Goal: Navigation & Orientation: Find specific page/section

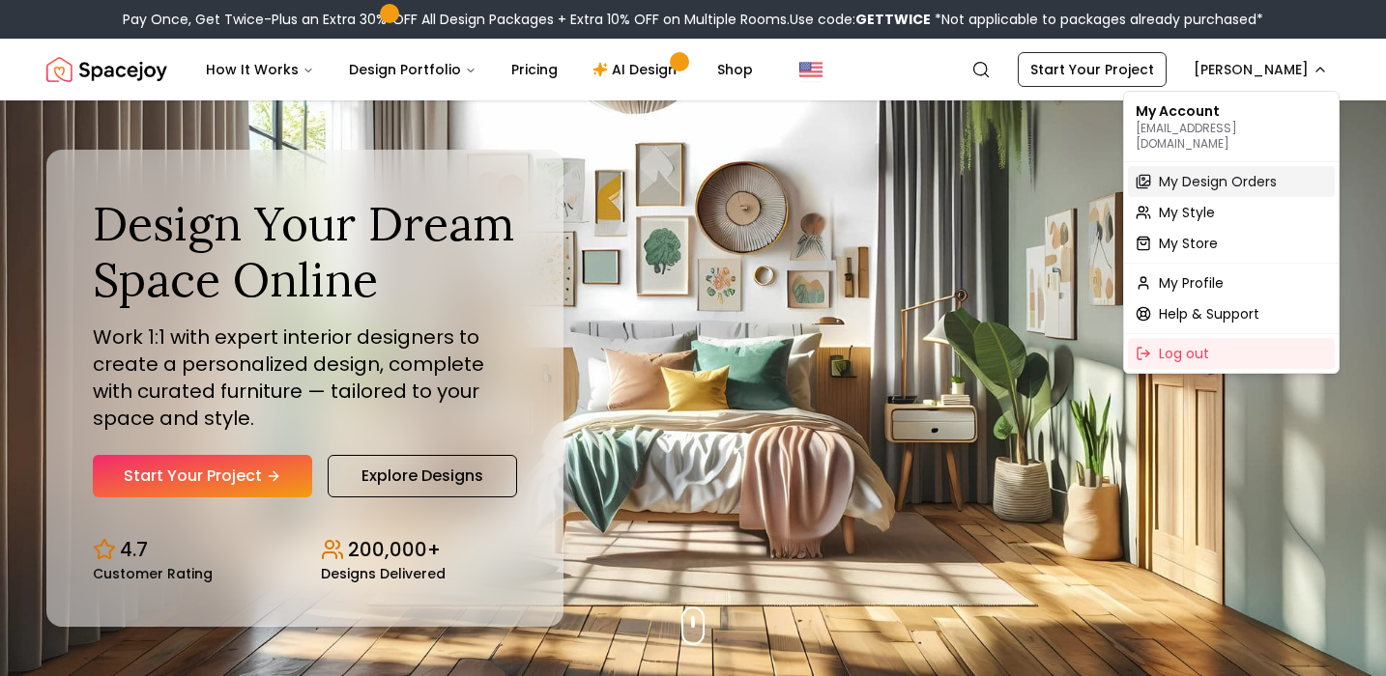
click at [1217, 172] on span "My Design Orders" at bounding box center [1218, 181] width 118 height 19
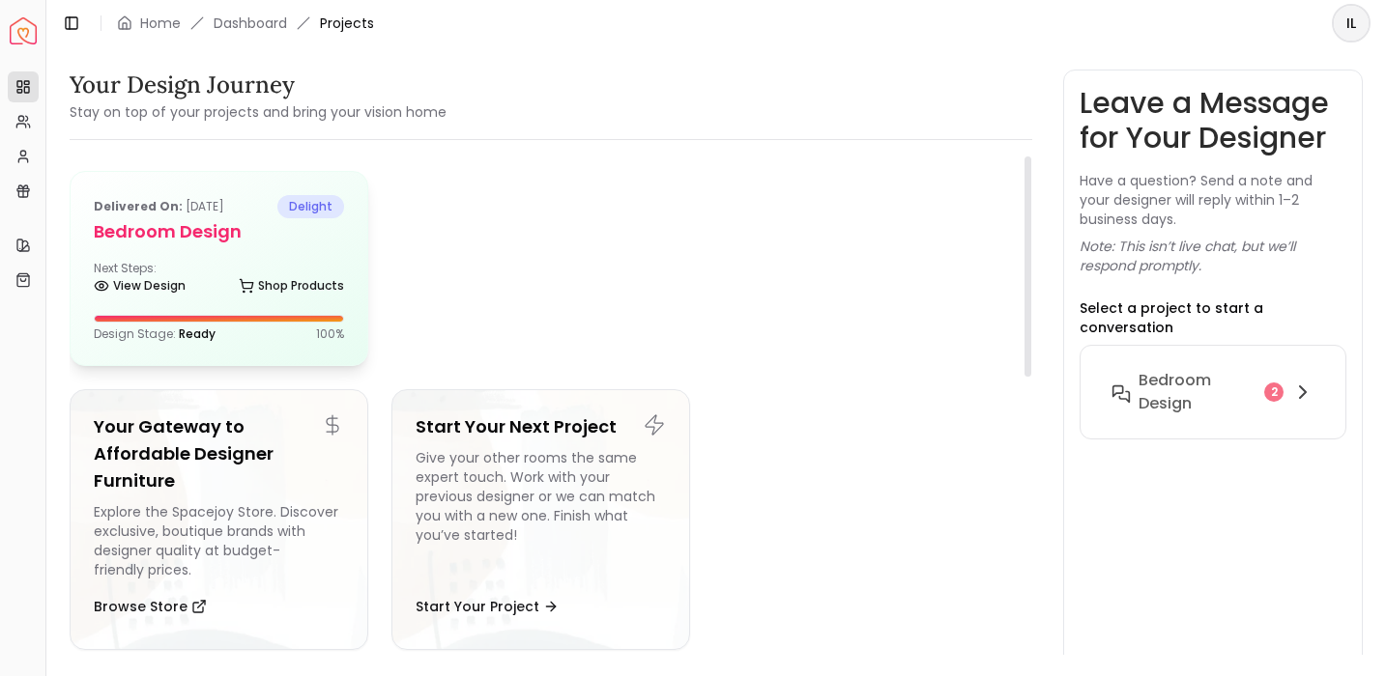
click at [334, 257] on div "Delivered on: Sep 07, 2025 delight Bedroom design Next Steps: View Design Shop …" at bounding box center [219, 268] width 297 height 193
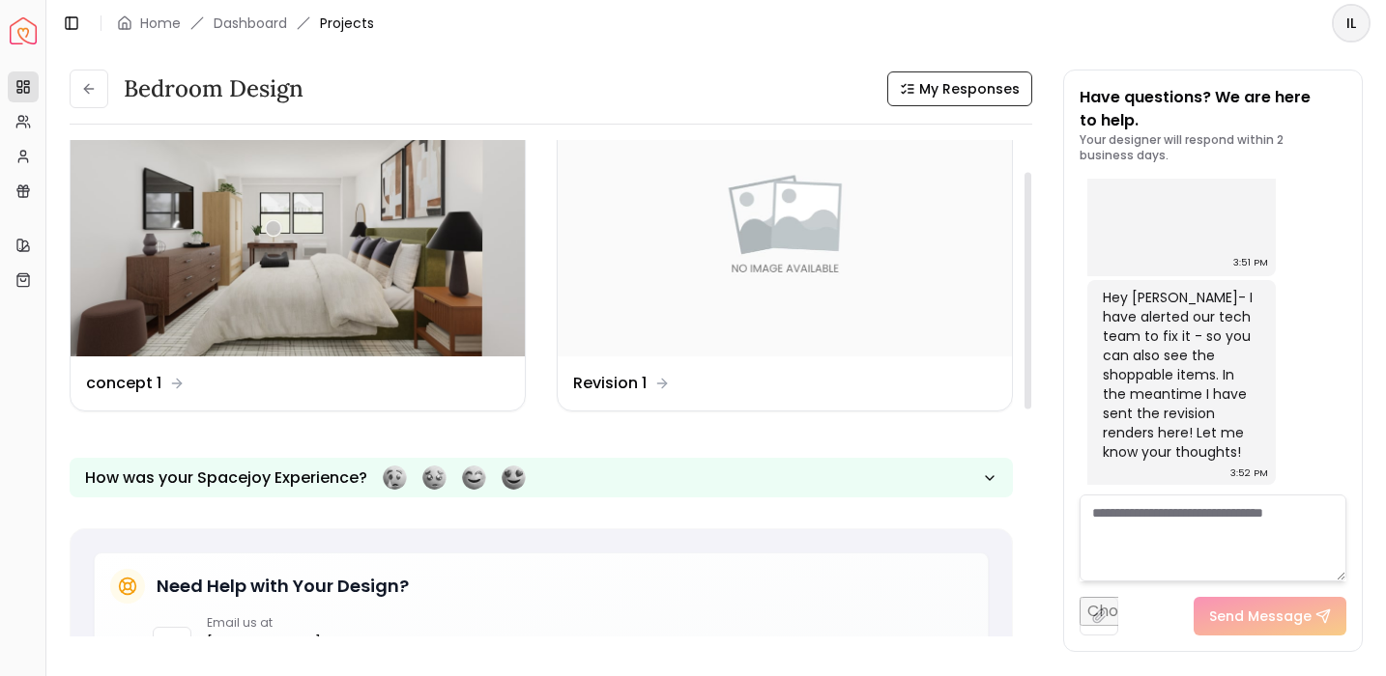
scroll to position [66, 0]
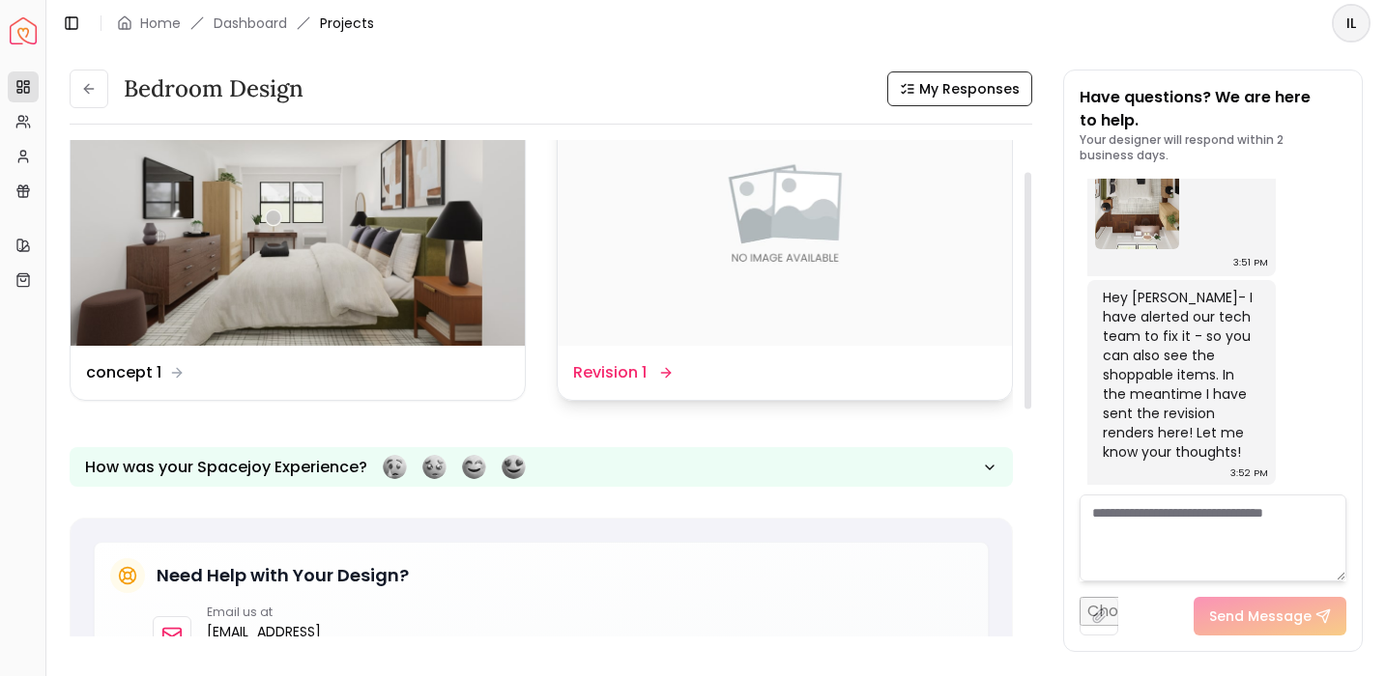
click at [700, 292] on img at bounding box center [785, 218] width 454 height 255
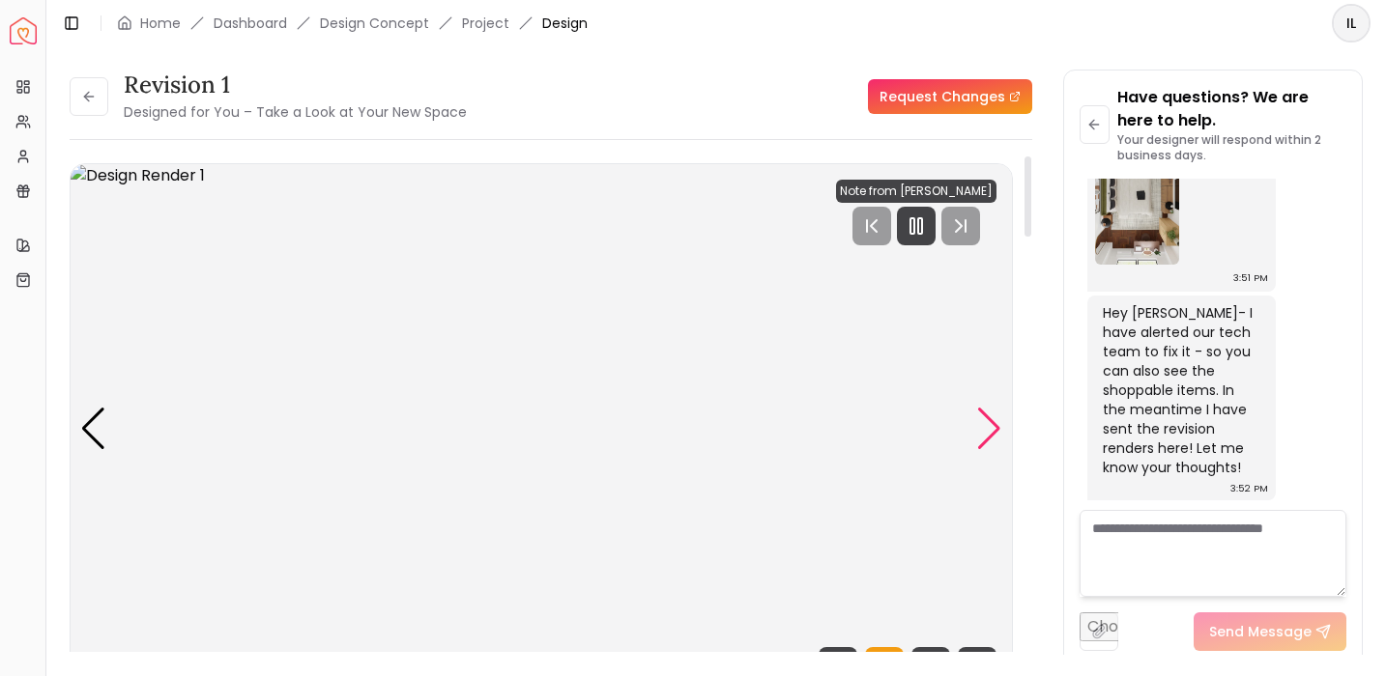
click at [985, 420] on div "Next slide" at bounding box center [989, 429] width 26 height 43
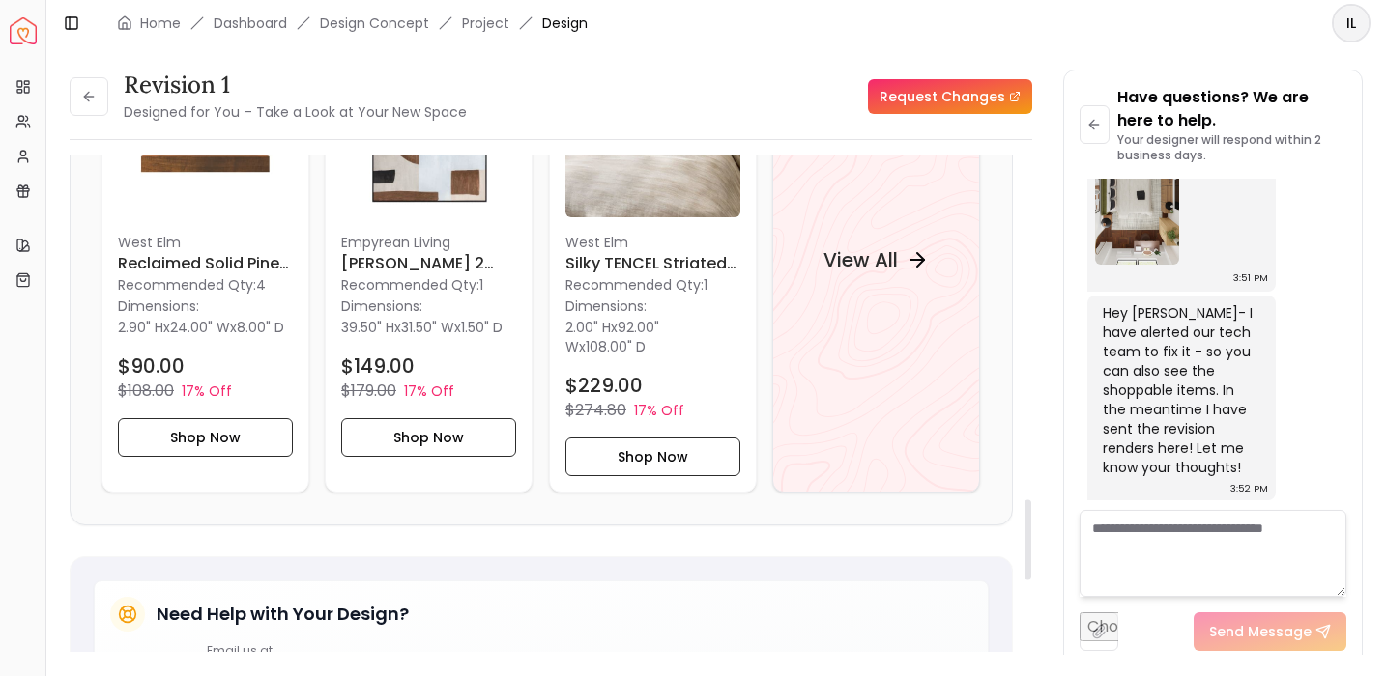
scroll to position [2126, 0]
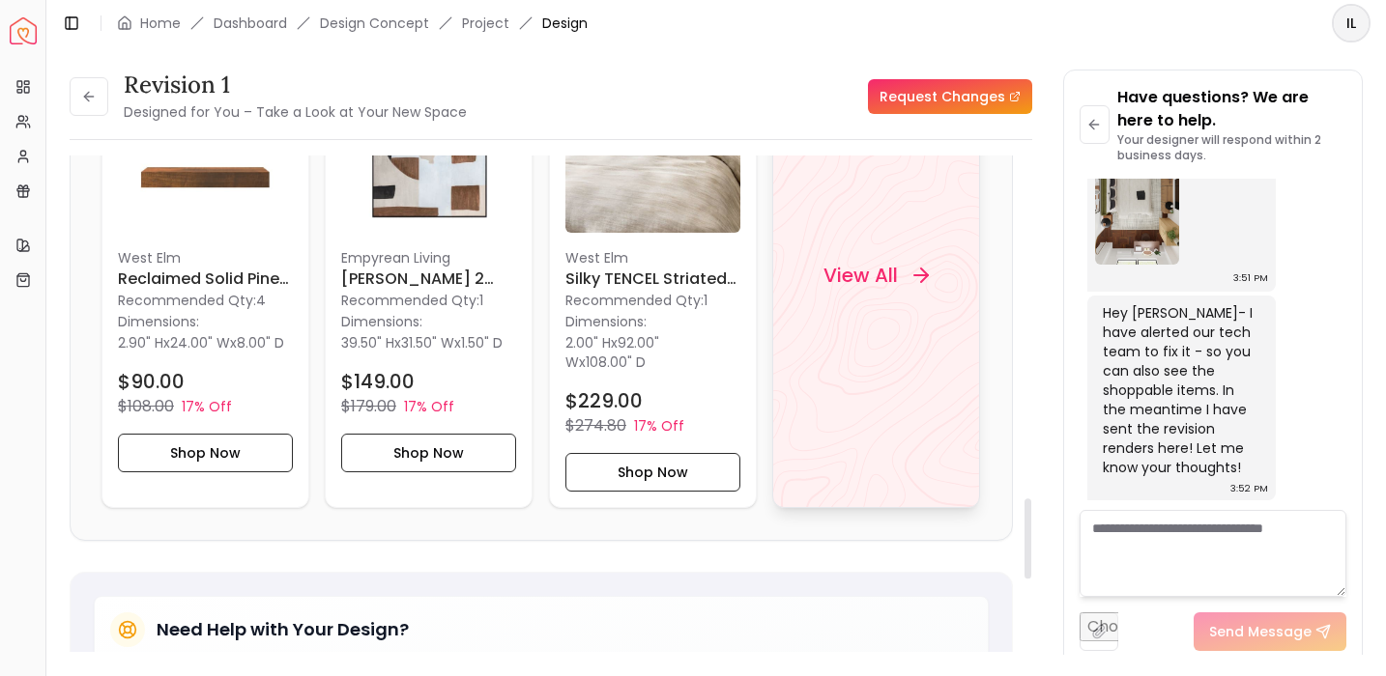
click at [856, 298] on div "View All" at bounding box center [876, 275] width 152 height 58
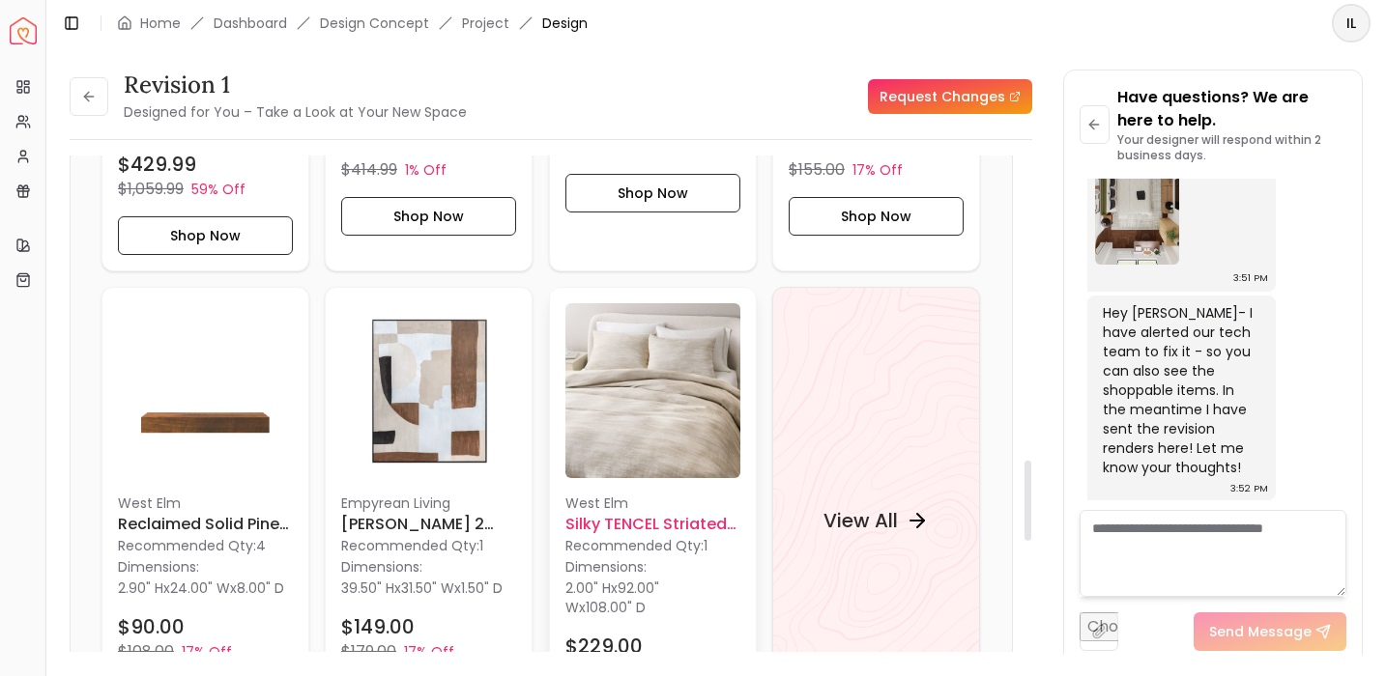
scroll to position [1903, 0]
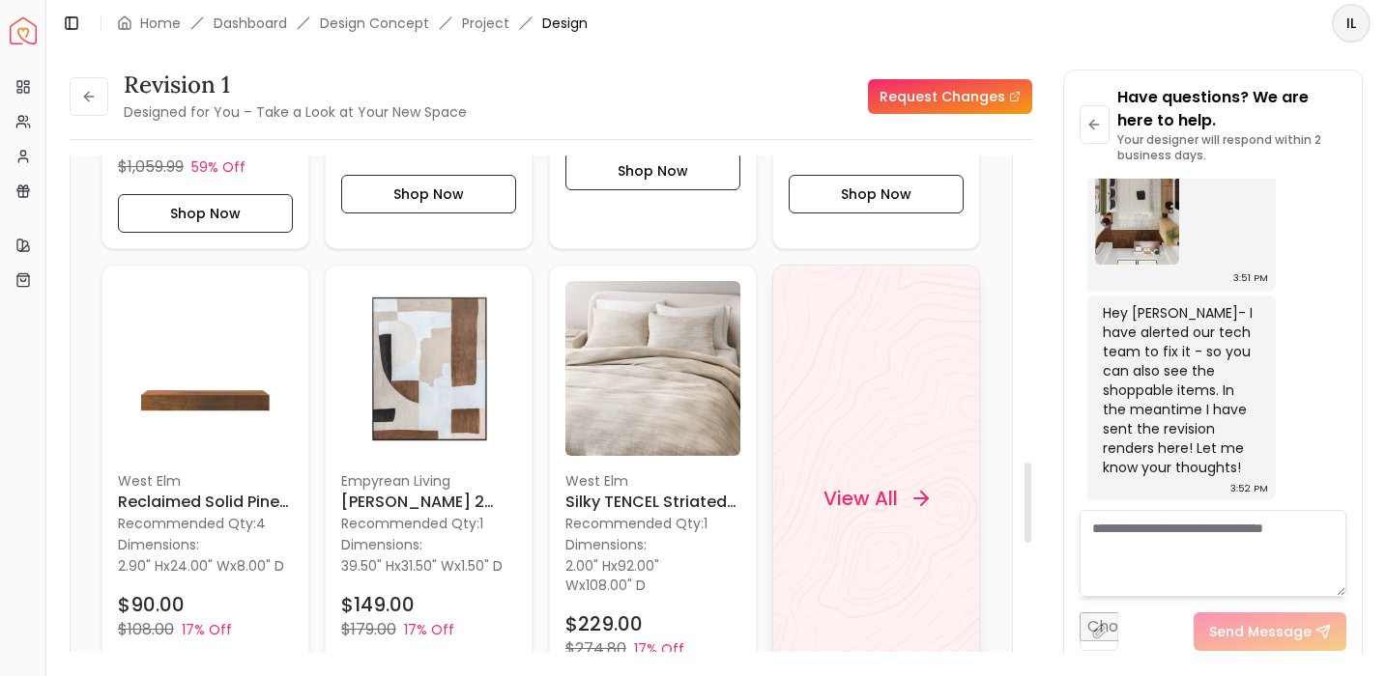
click at [778, 402] on div "View All" at bounding box center [876, 498] width 208 height 467
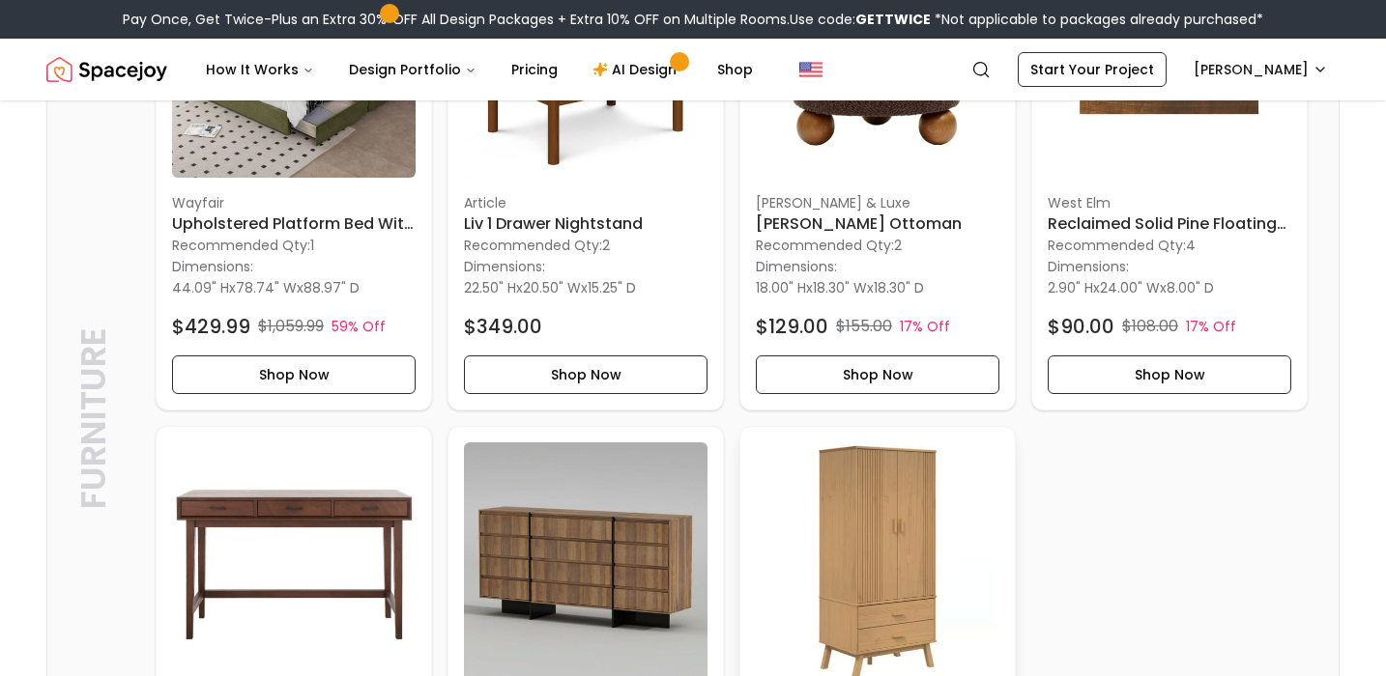
scroll to position [671, 0]
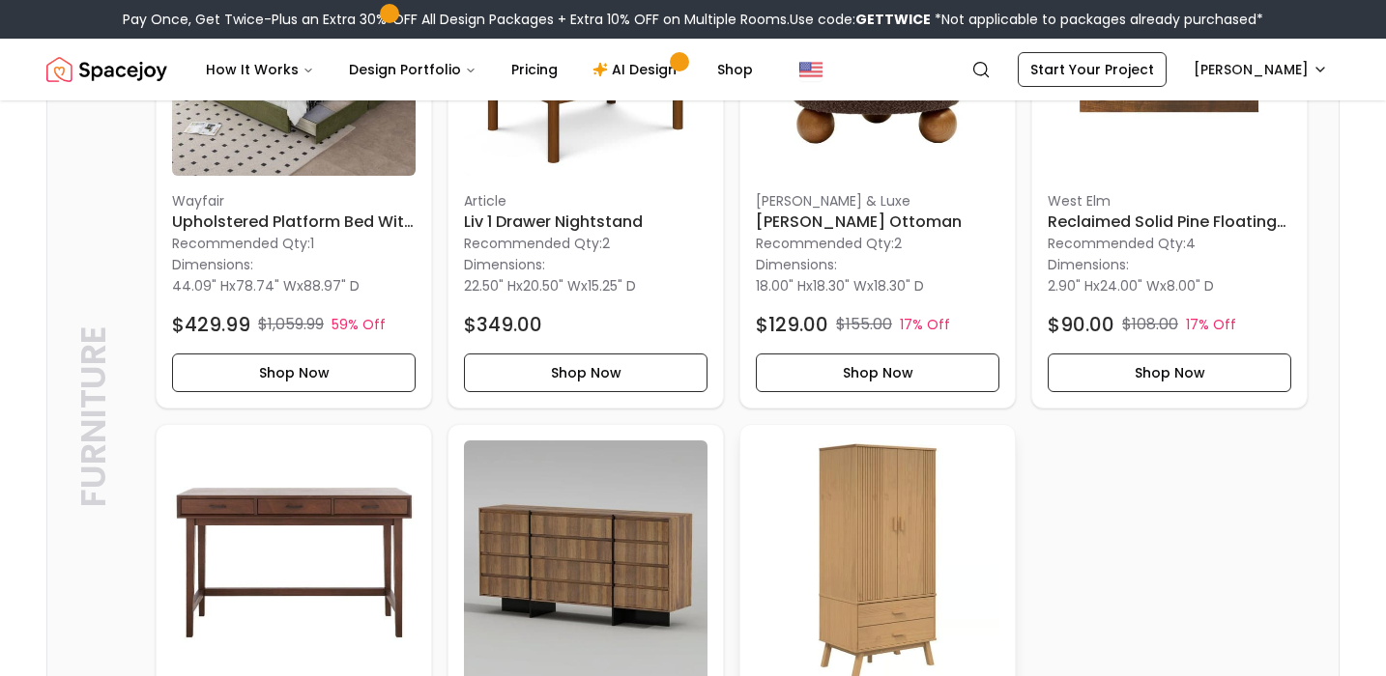
click at [833, 487] on img at bounding box center [878, 563] width 244 height 244
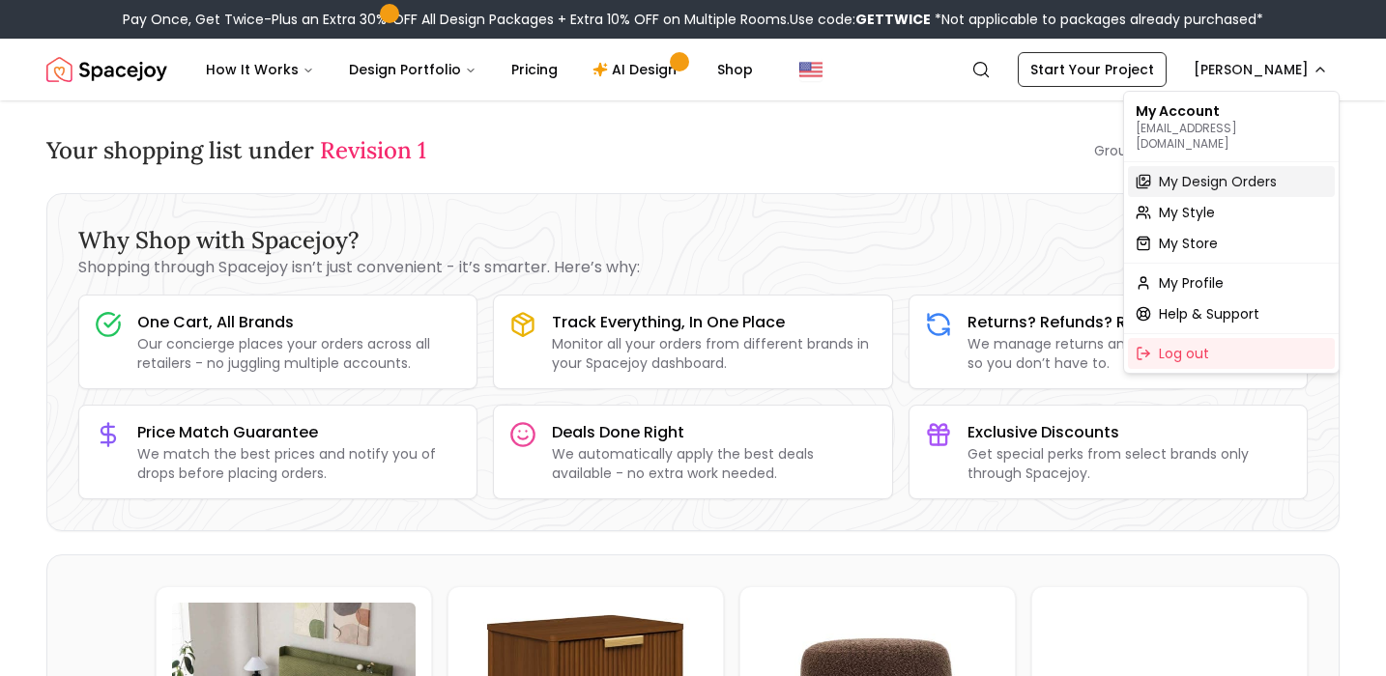
click at [1226, 172] on span "My Design Orders" at bounding box center [1218, 181] width 118 height 19
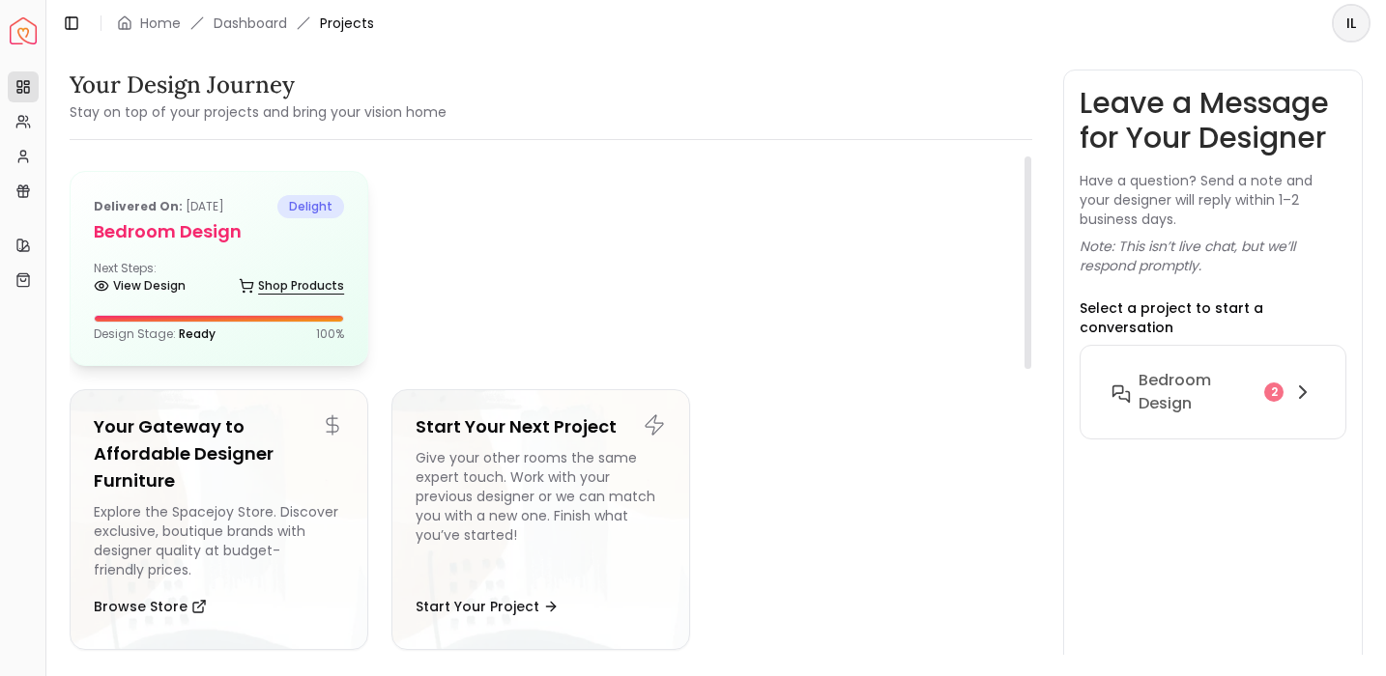
click at [307, 280] on link "Shop Products" at bounding box center [291, 285] width 105 height 27
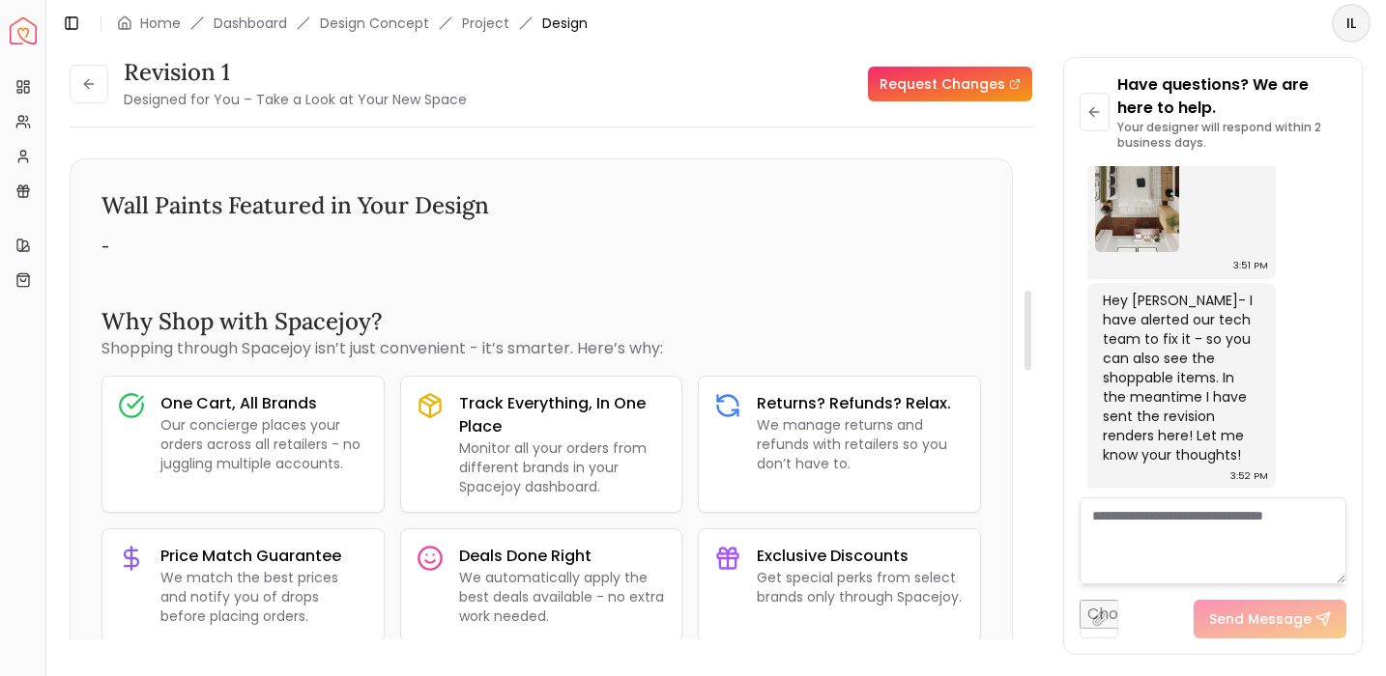
scroll to position [930, 0]
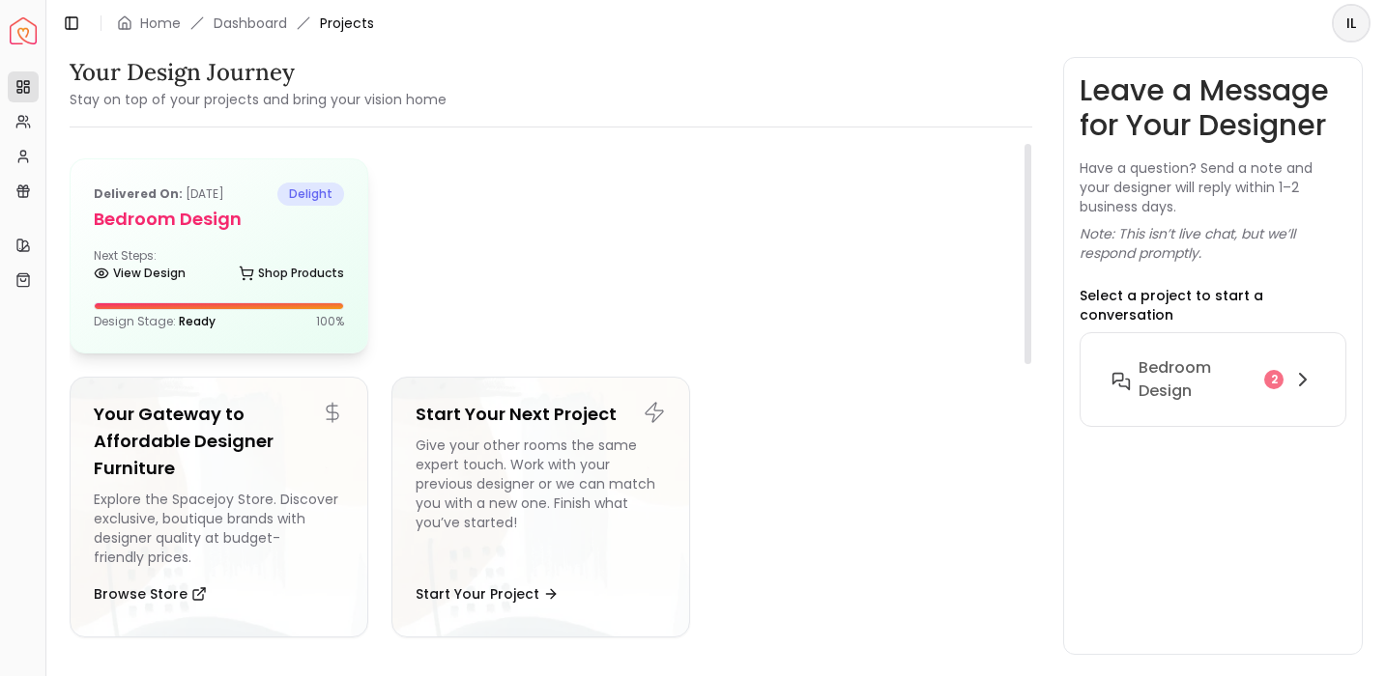
click at [215, 212] on h5 "Bedroom design" at bounding box center [219, 219] width 250 height 27
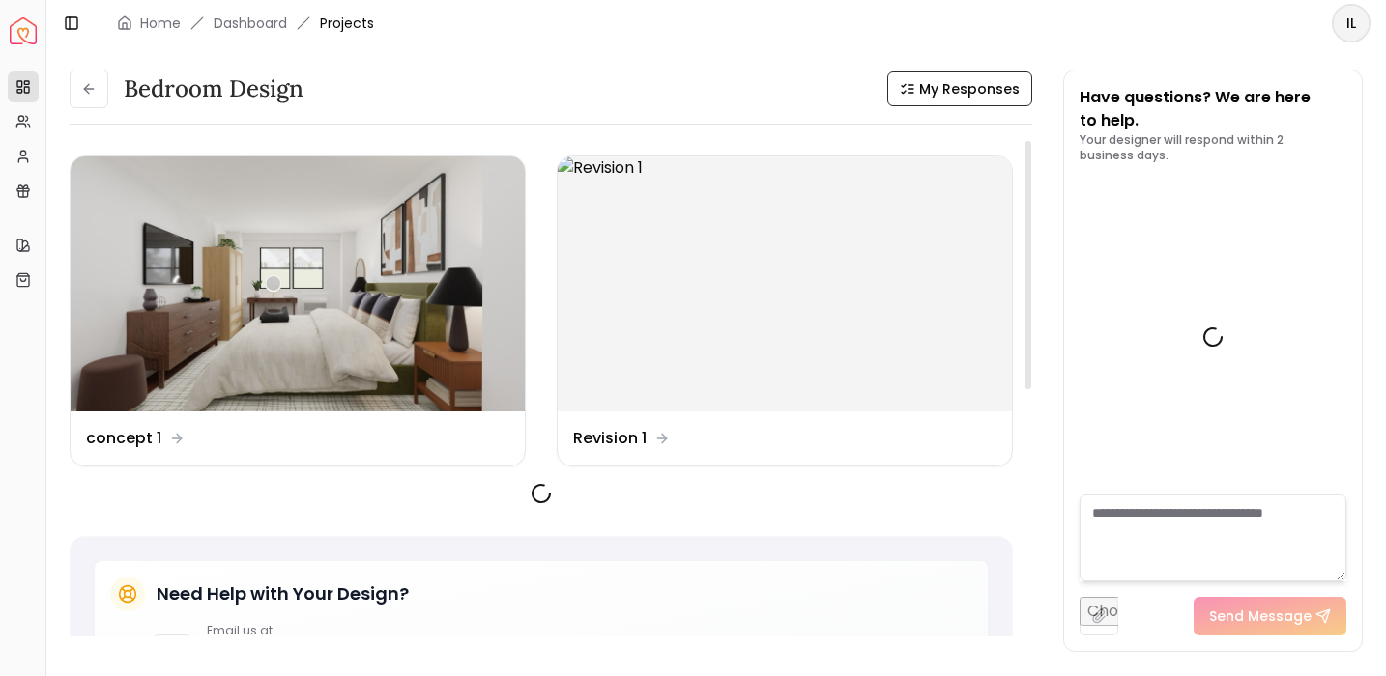
scroll to position [4280, 0]
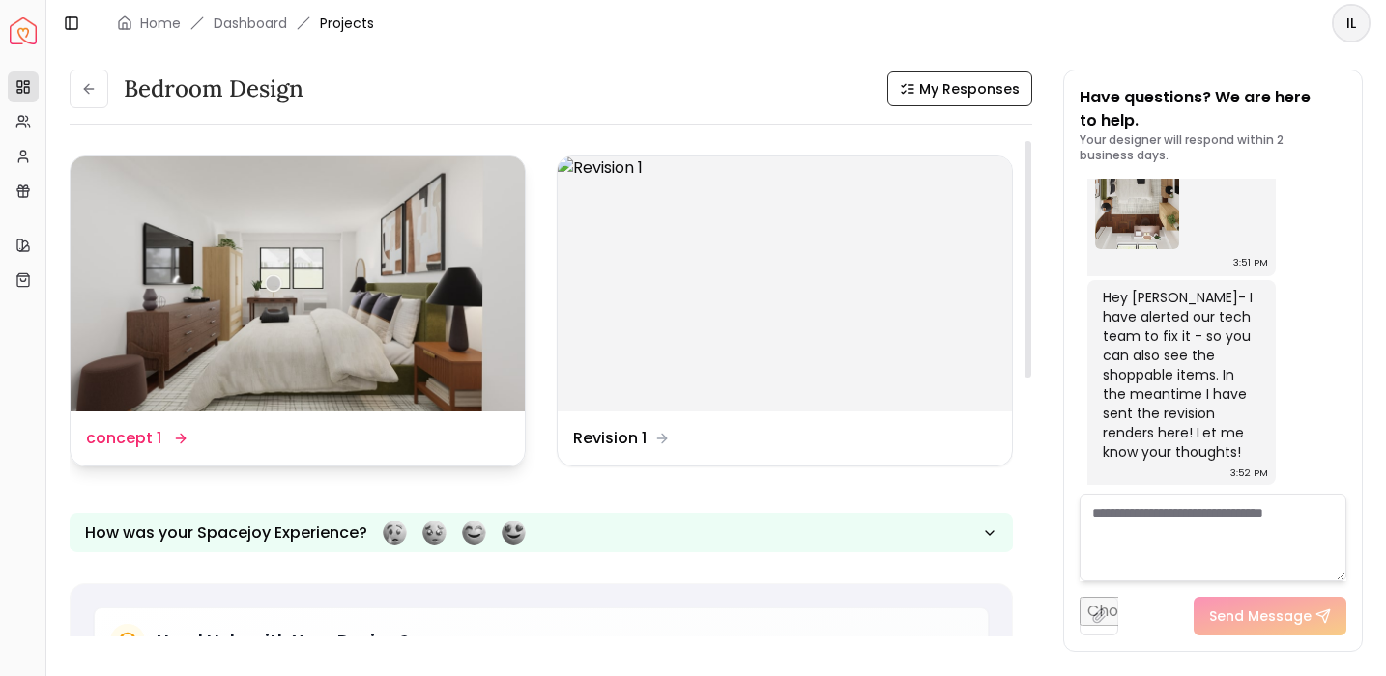
click at [233, 250] on img at bounding box center [298, 284] width 454 height 255
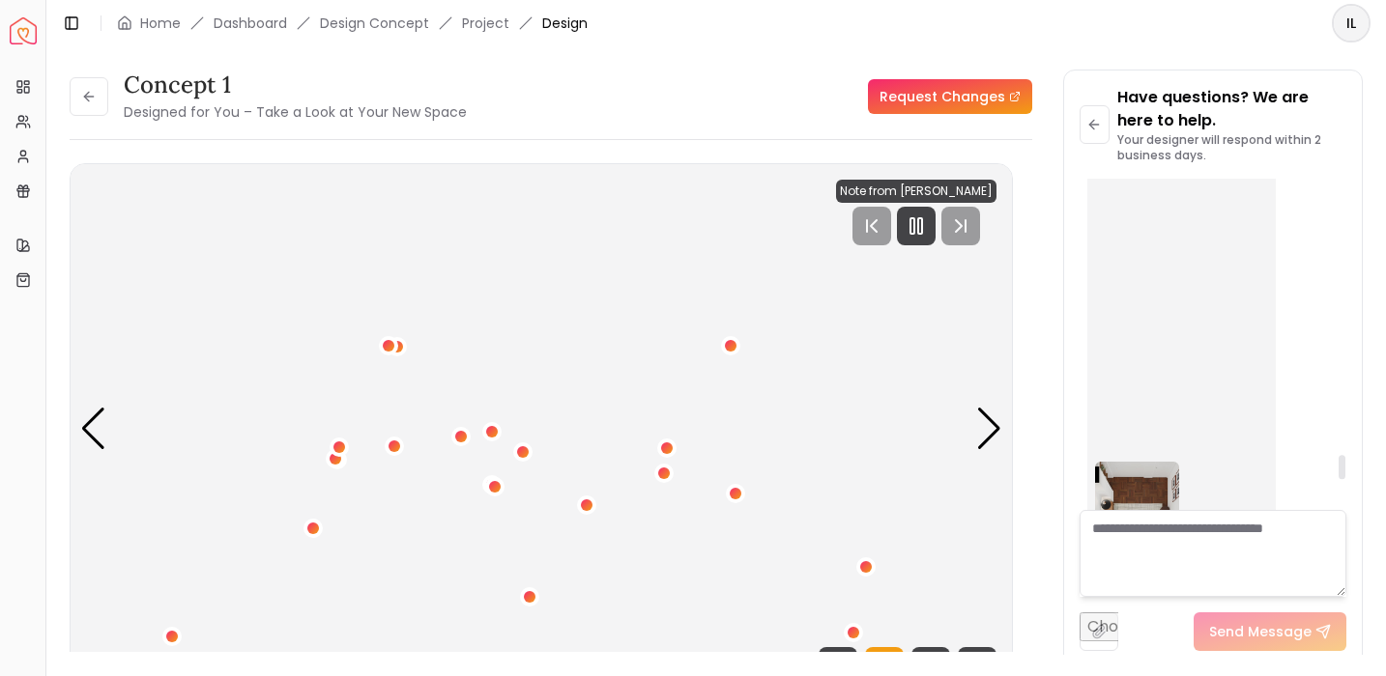
scroll to position [3849, 0]
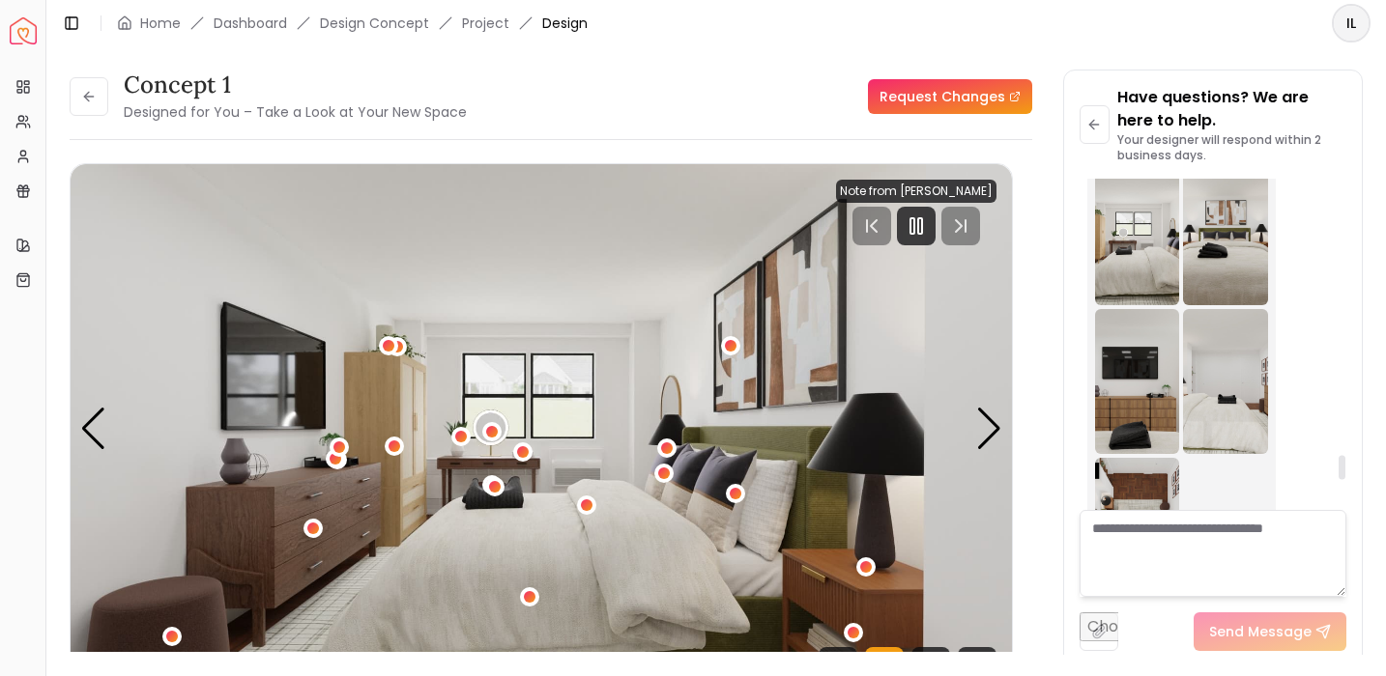
click at [1145, 305] on img at bounding box center [1137, 232] width 85 height 145
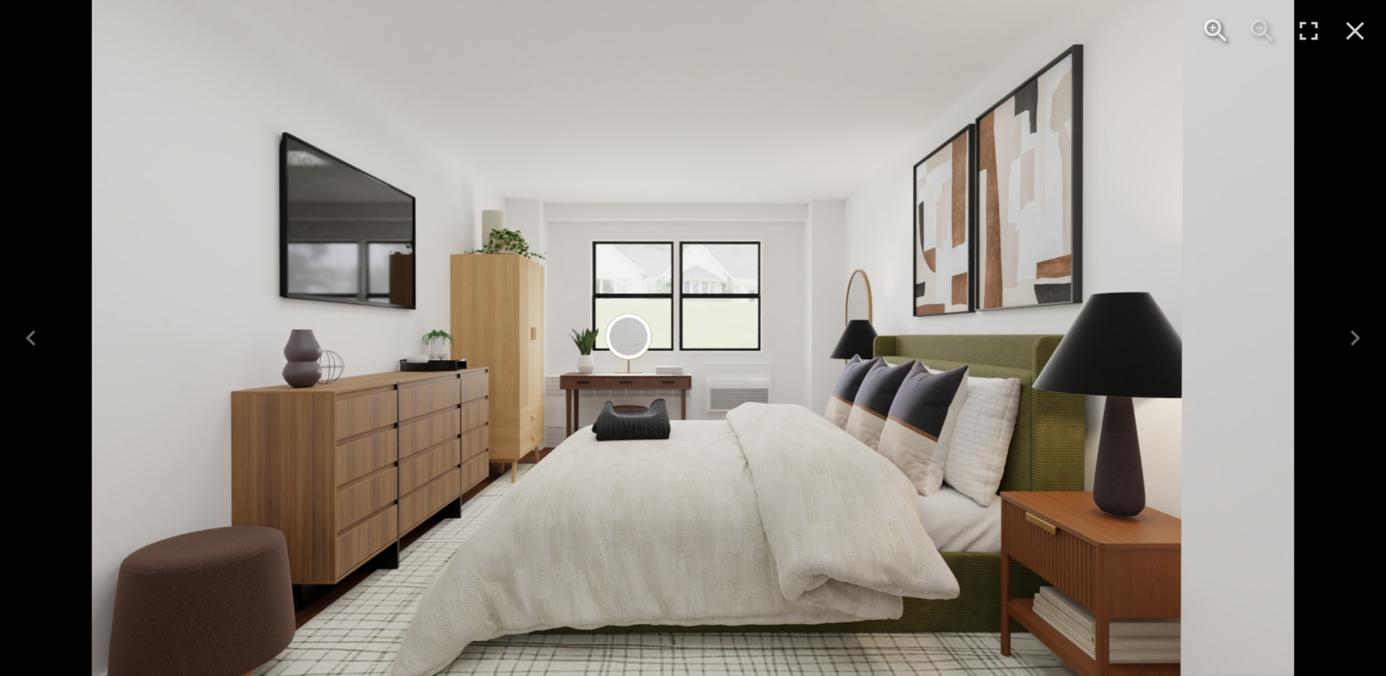
click at [1357, 47] on button "Close" at bounding box center [1355, 31] width 46 height 46
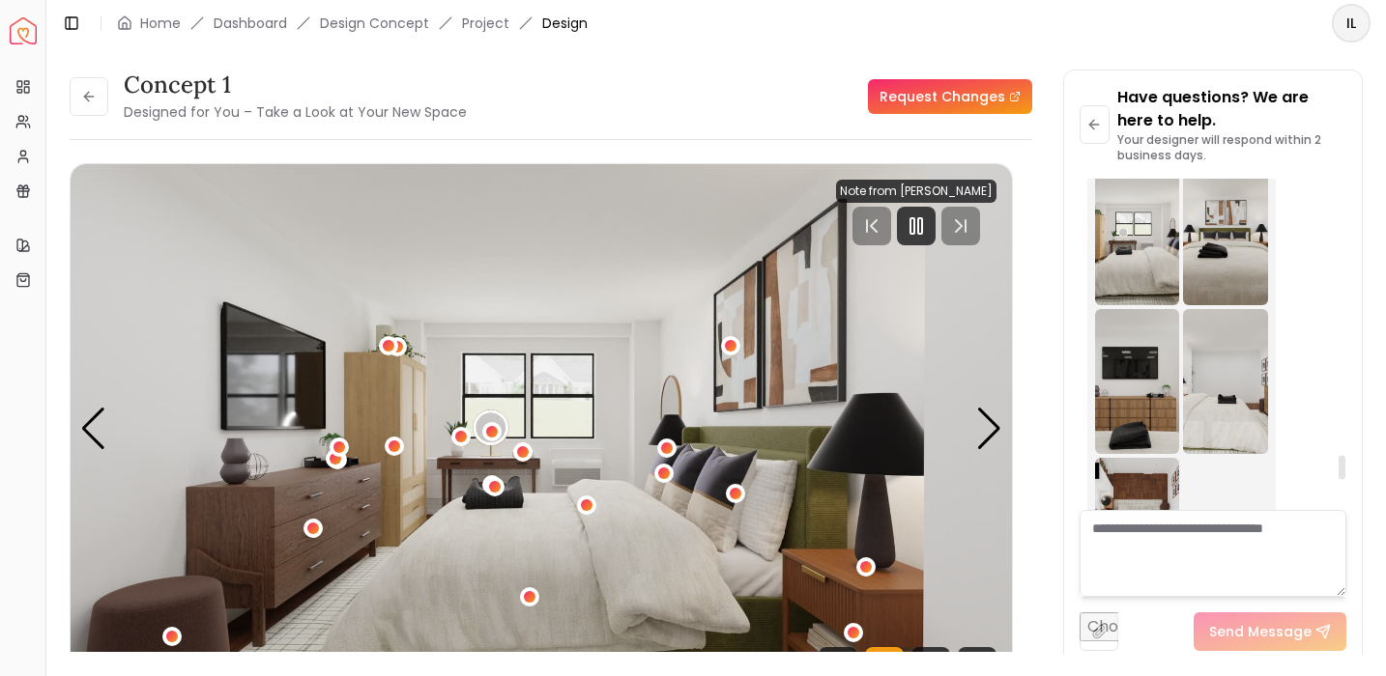
click at [1232, 423] on img at bounding box center [1225, 381] width 85 height 145
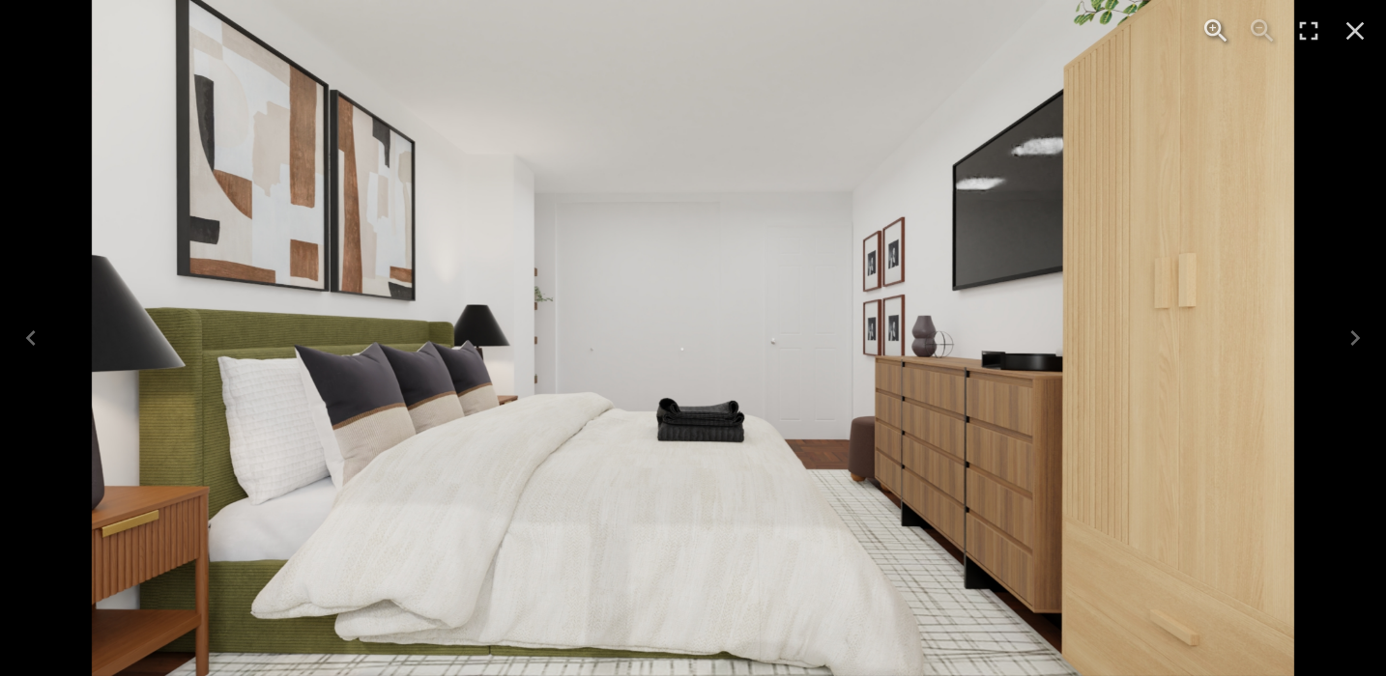
click at [1350, 59] on div "Lightbox" at bounding box center [1285, 31] width 201 height 62
click at [1349, 43] on icon "Close" at bounding box center [1354, 30] width 31 height 31
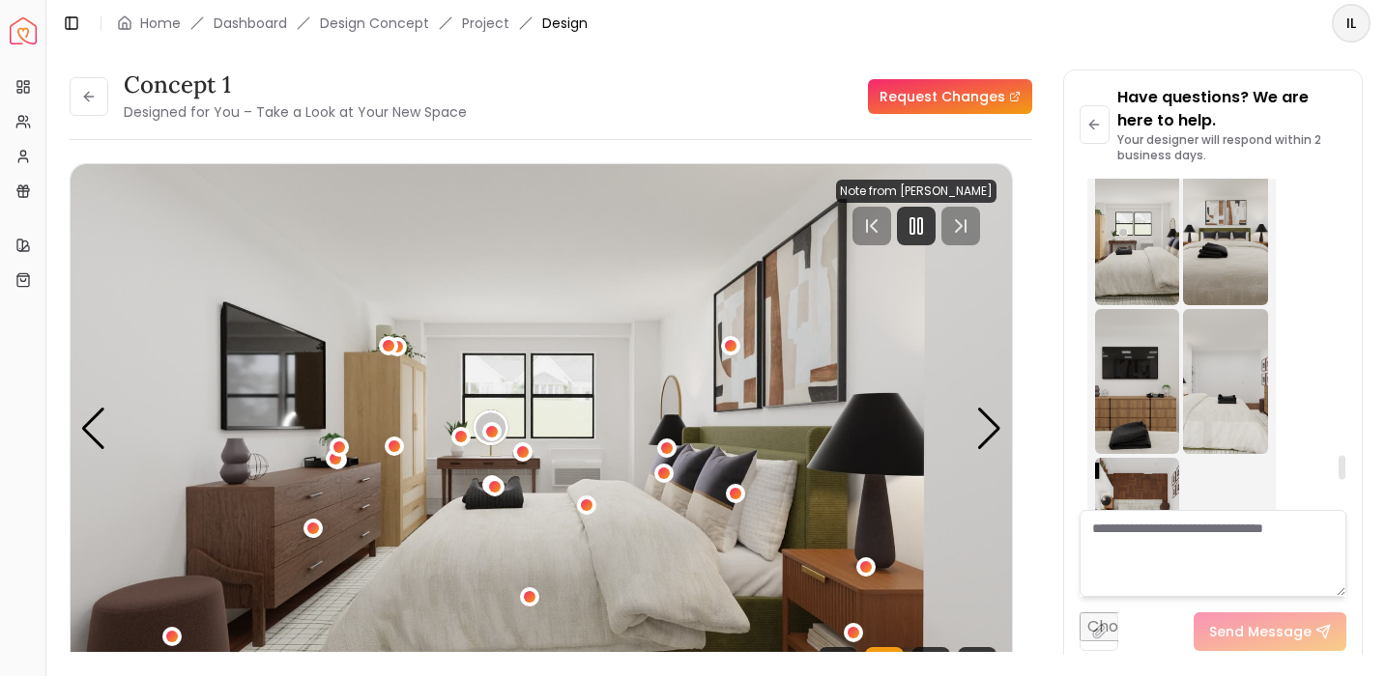
click at [1119, 454] on img at bounding box center [1137, 381] width 85 height 145
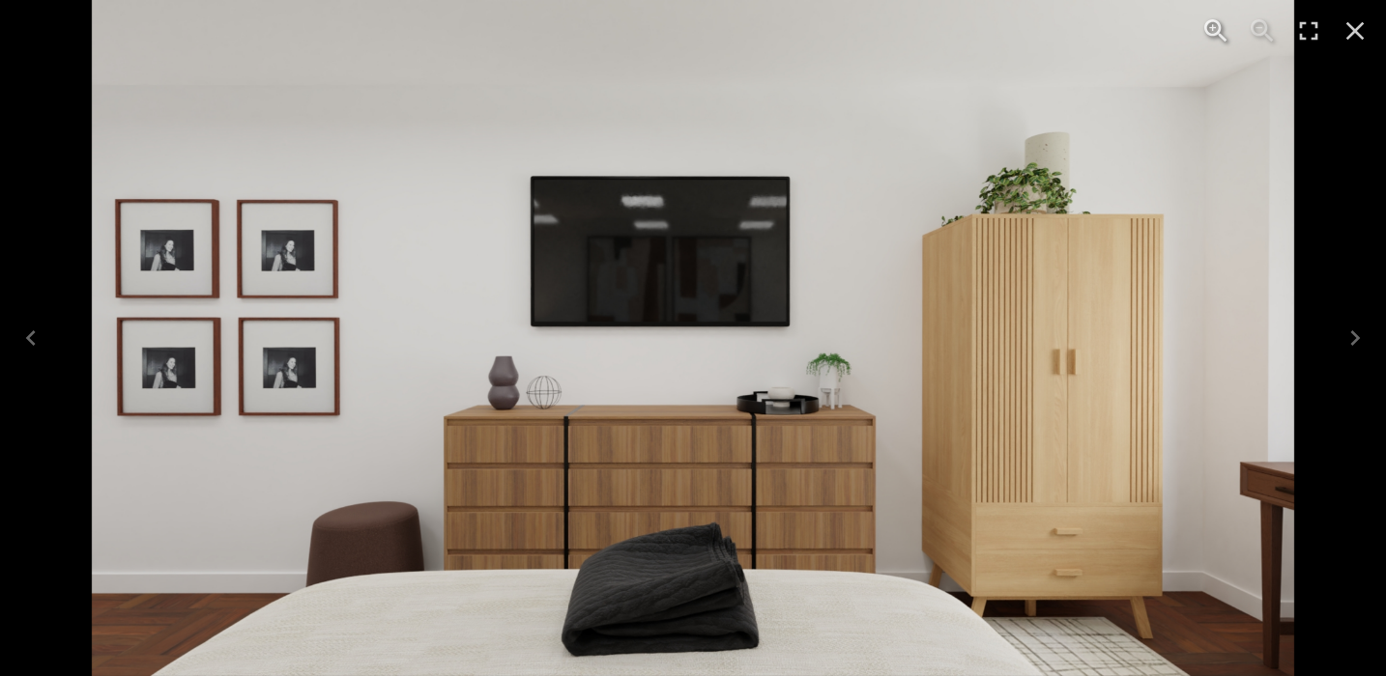
click at [1345, 43] on icon "Close" at bounding box center [1354, 30] width 31 height 31
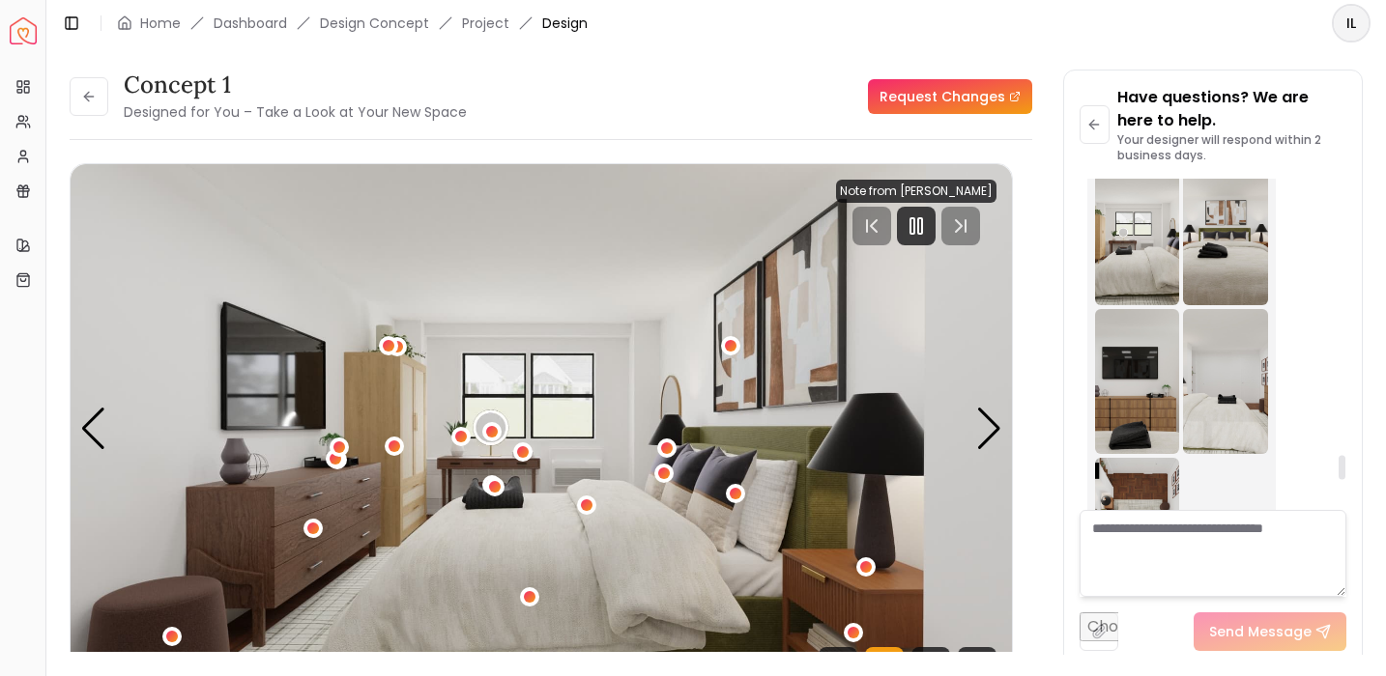
click at [1177, 279] on img at bounding box center [1137, 232] width 85 height 145
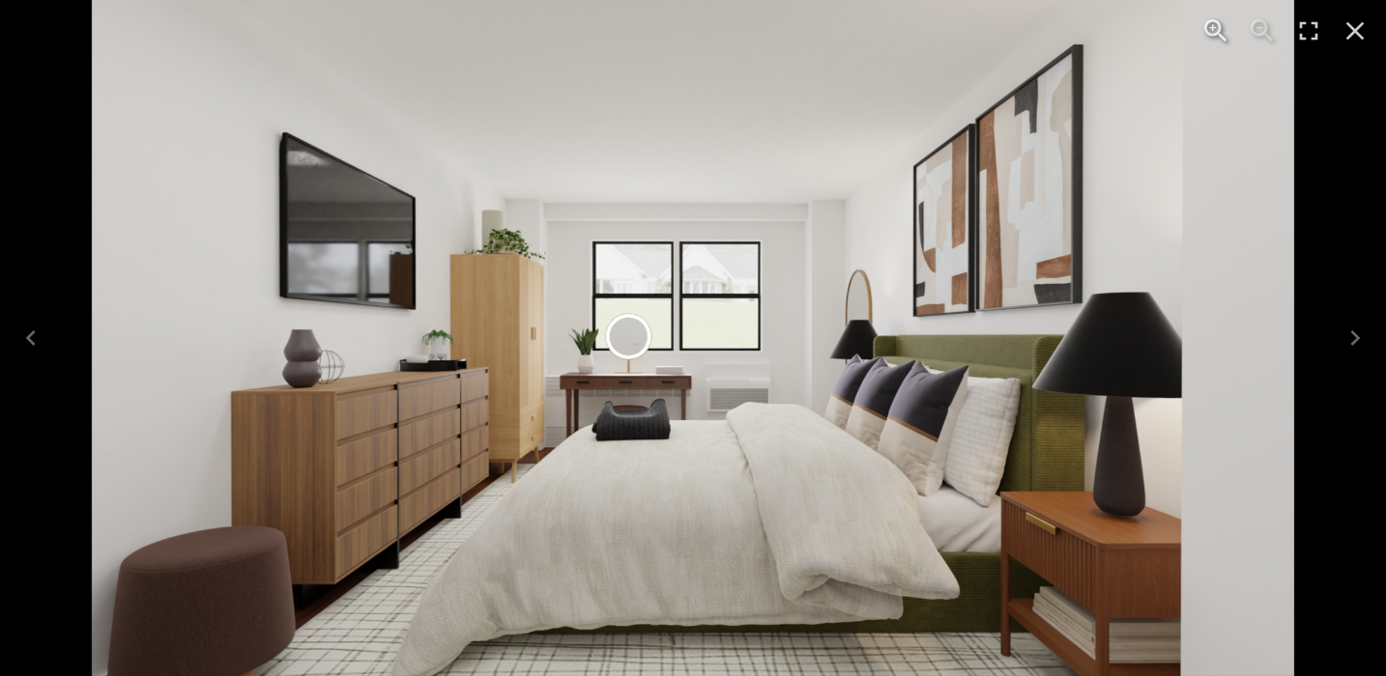
click at [1359, 293] on div "1 of 1" at bounding box center [693, 338] width 1386 height 676
click at [1355, 43] on icon "Close" at bounding box center [1354, 30] width 31 height 31
